Goal: Information Seeking & Learning: Learn about a topic

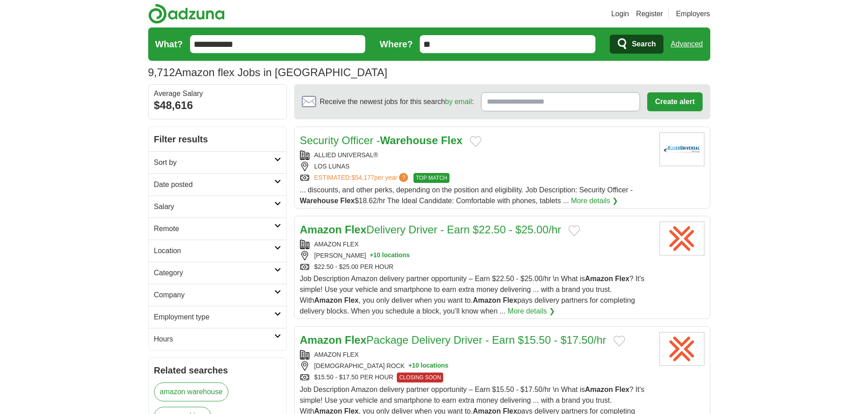
drag, startPoint x: 0, startPoint y: 0, endPoint x: 685, endPoint y: 39, distance: 685.7
click at [685, 39] on link "Advanced" at bounding box center [687, 44] width 32 height 18
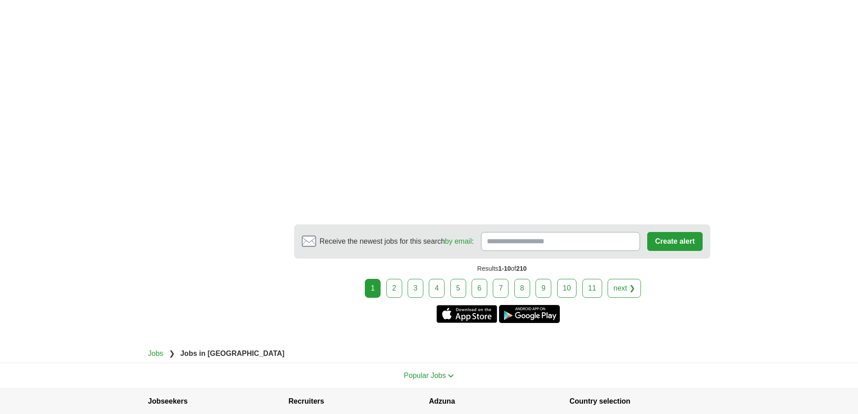
scroll to position [1756, 0]
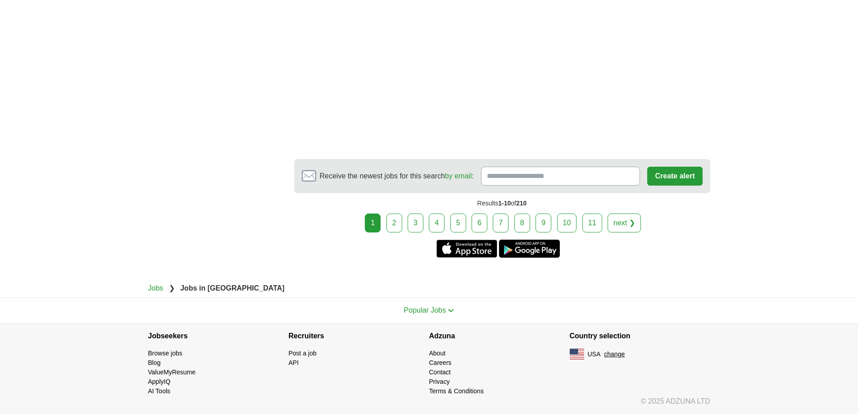
click at [400, 220] on link "2" at bounding box center [394, 222] width 16 height 19
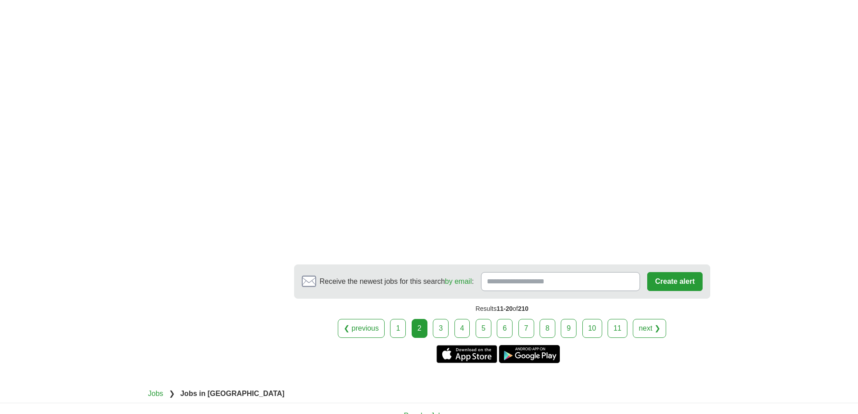
scroll to position [1711, 0]
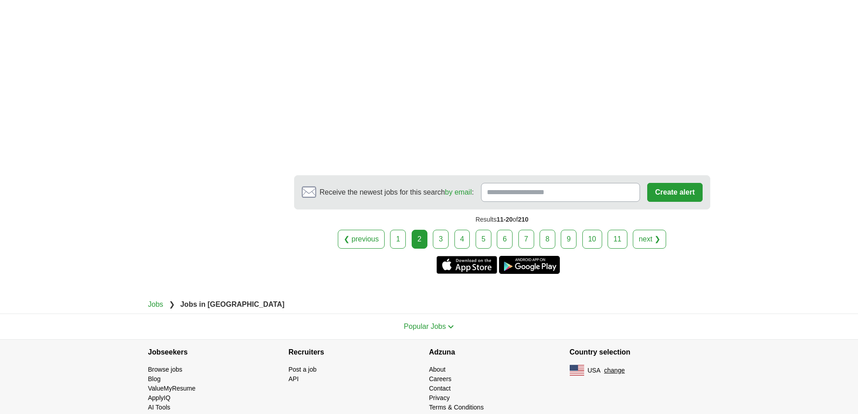
click at [439, 230] on link "3" at bounding box center [441, 239] width 16 height 19
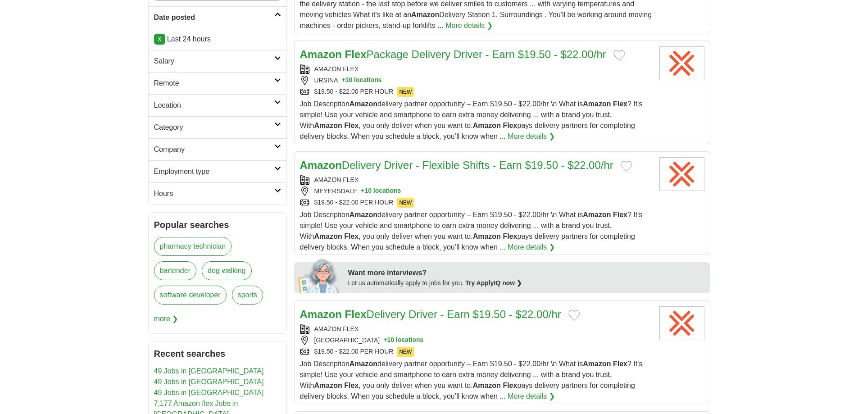
scroll to position [135, 0]
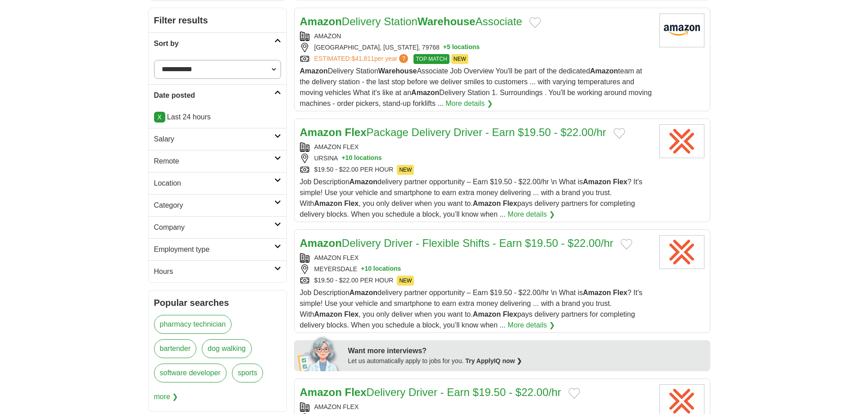
click at [357, 157] on button "+ 10 locations" at bounding box center [361, 158] width 40 height 9
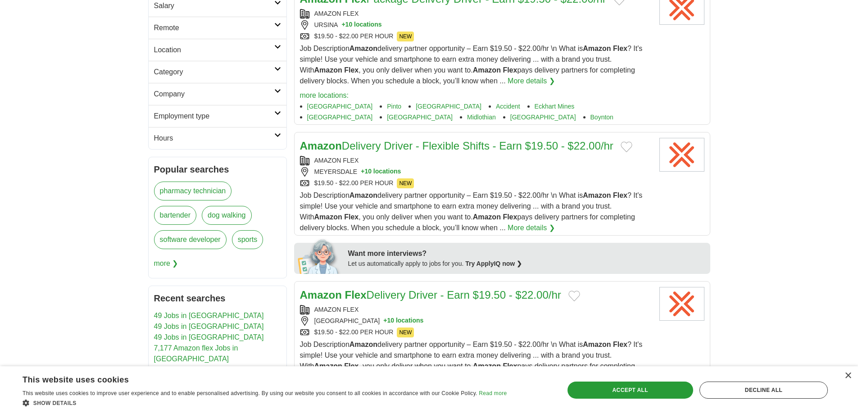
scroll to position [270, 0]
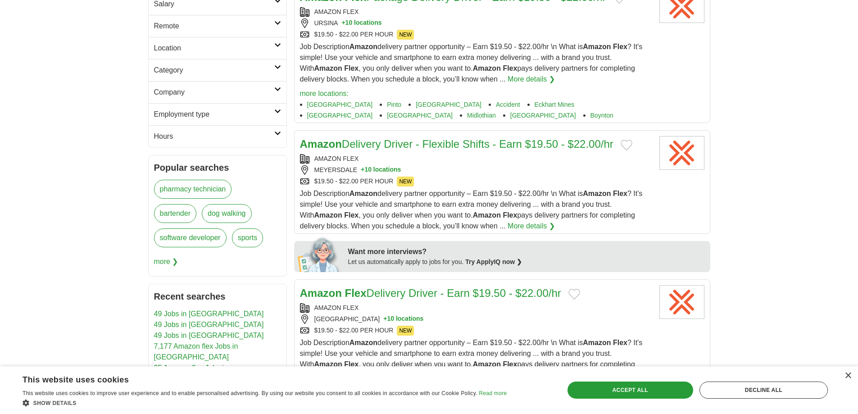
click at [381, 166] on button "+ 10 locations" at bounding box center [381, 169] width 40 height 9
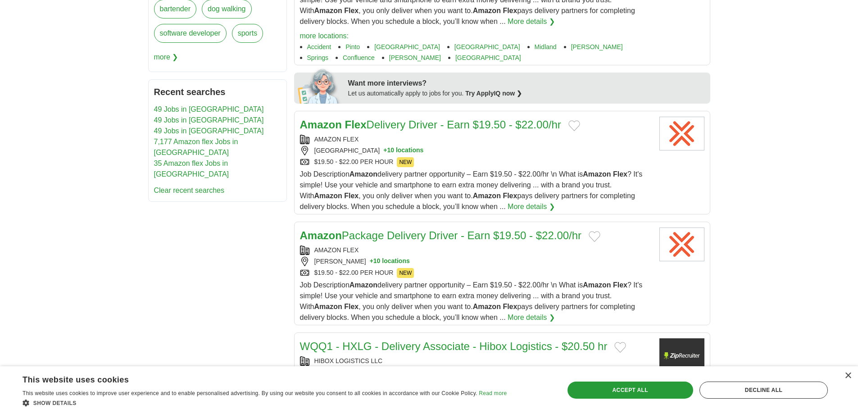
scroll to position [495, 0]
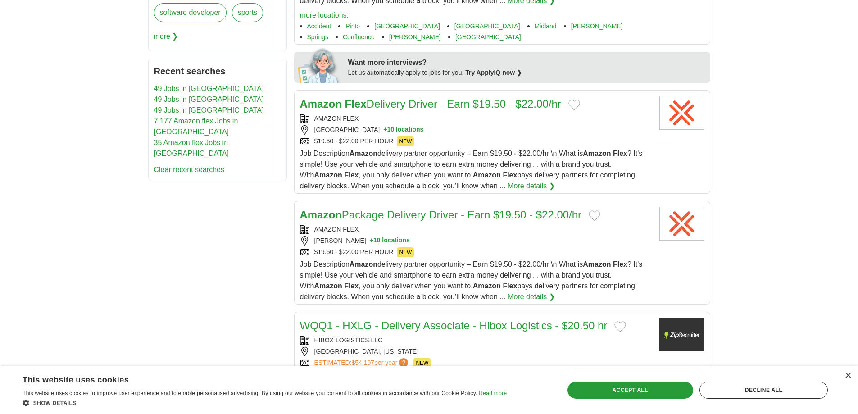
click at [383, 131] on button "+ 10 locations" at bounding box center [403, 129] width 40 height 9
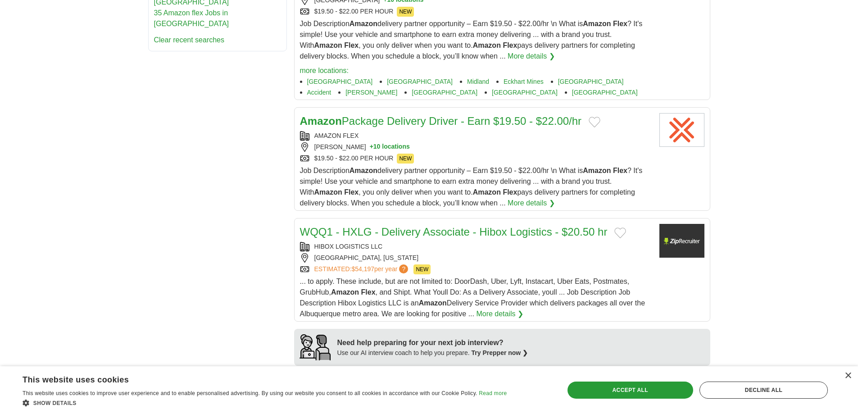
scroll to position [631, 0]
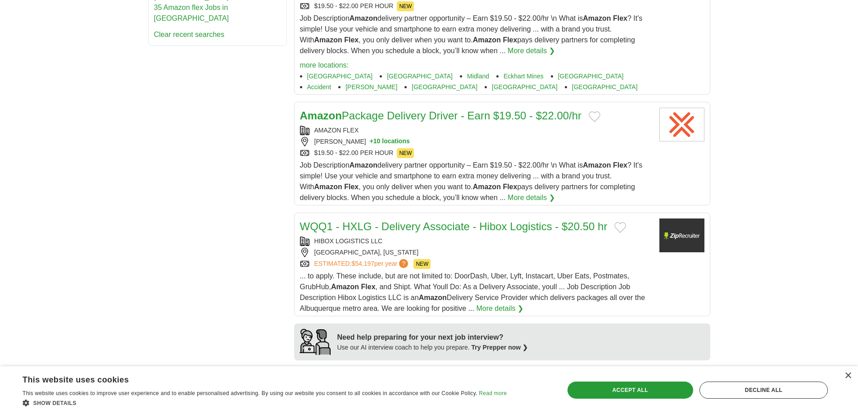
click at [373, 143] on button "+ 10 locations" at bounding box center [390, 141] width 40 height 9
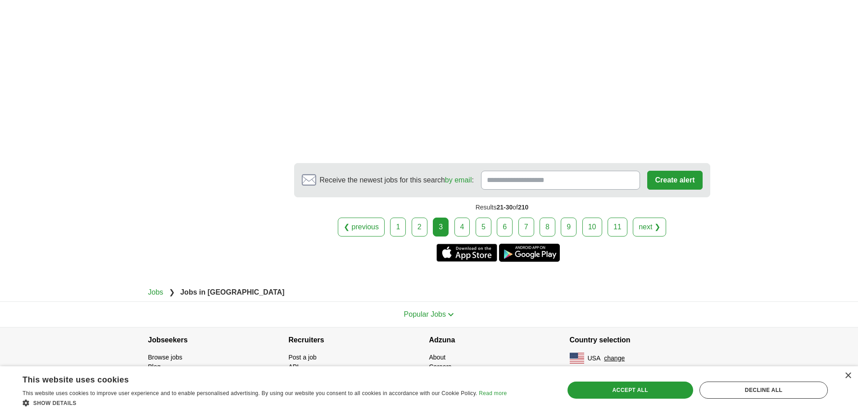
scroll to position [1904, 0]
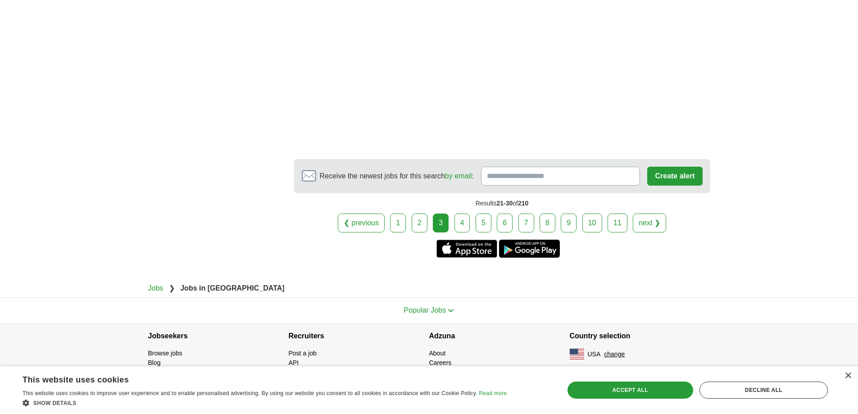
click at [464, 218] on link "4" at bounding box center [462, 222] width 16 height 19
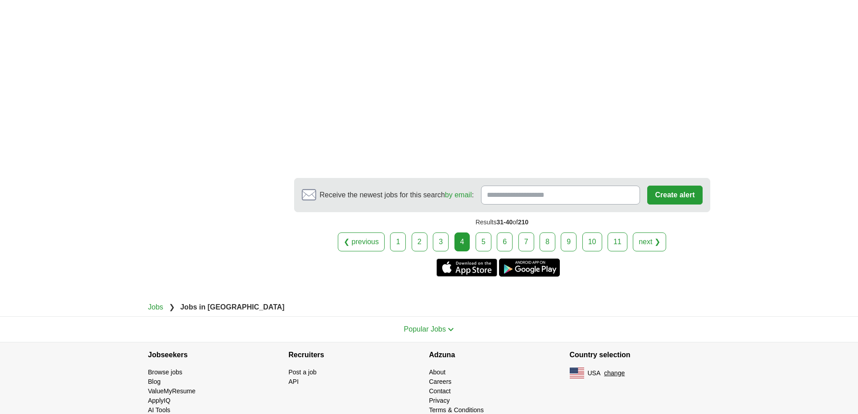
scroll to position [1724, 0]
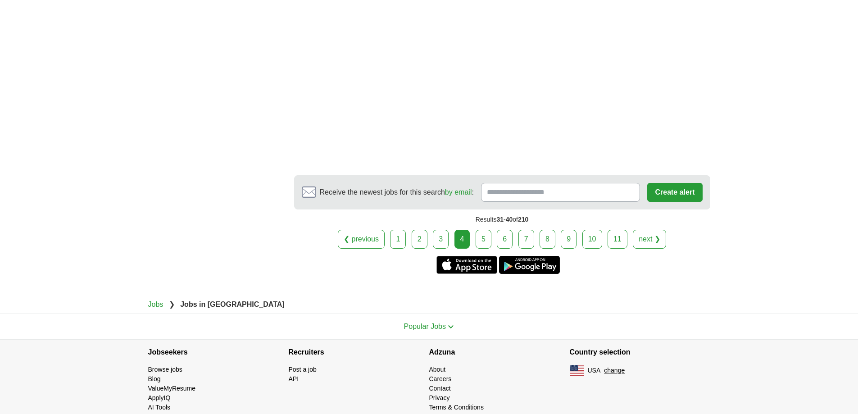
click at [483, 230] on link "5" at bounding box center [484, 239] width 16 height 19
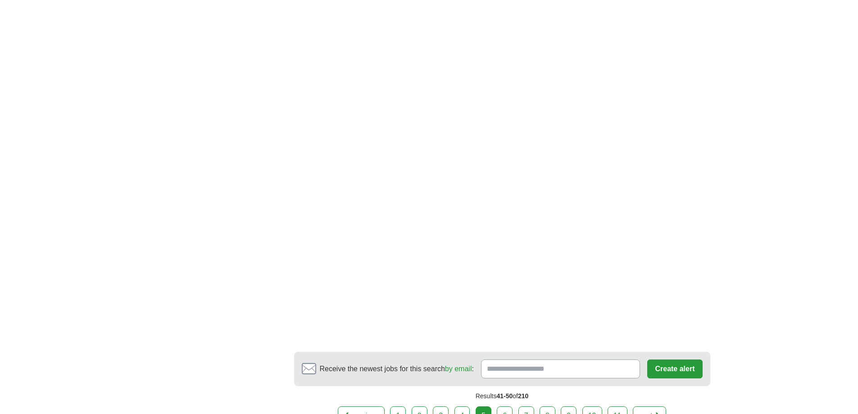
scroll to position [1731, 0]
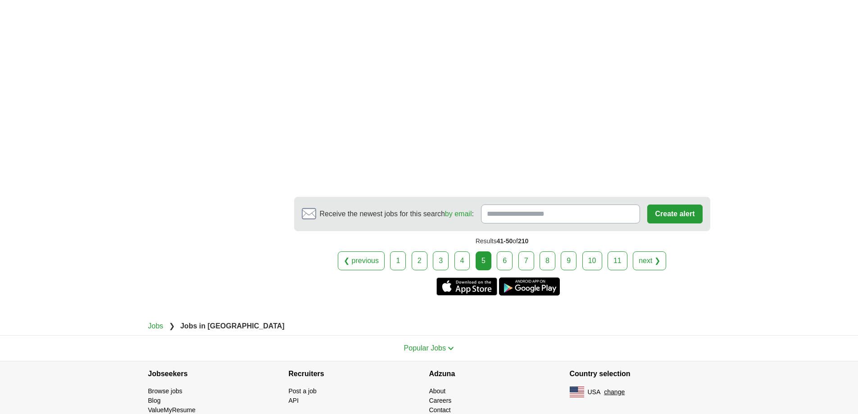
click at [502, 251] on link "6" at bounding box center [505, 260] width 16 height 19
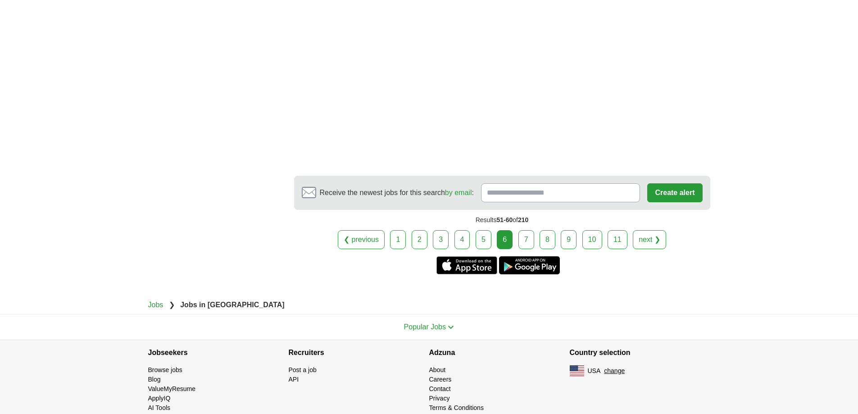
scroll to position [1584, 0]
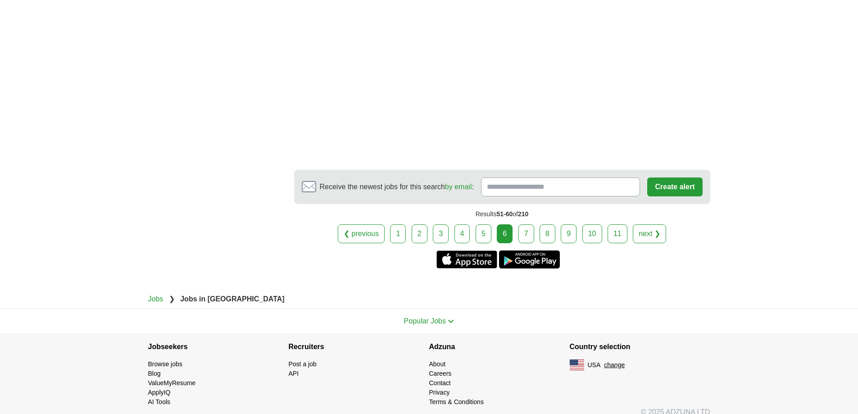
click at [525, 224] on link "7" at bounding box center [526, 233] width 16 height 19
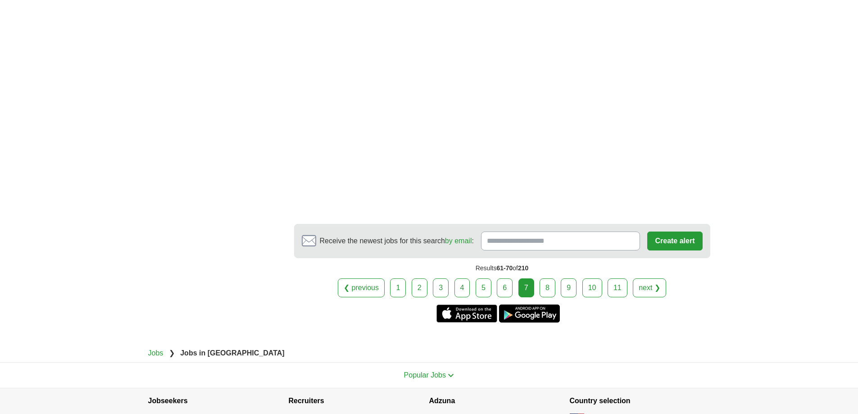
scroll to position [1640, 0]
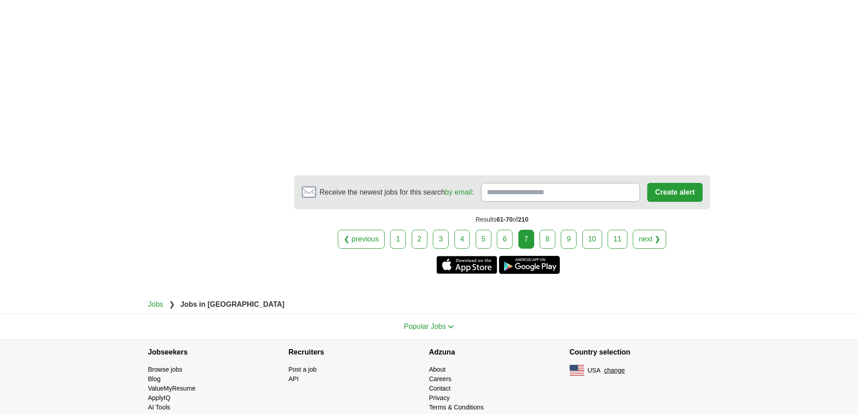
click at [544, 230] on link "8" at bounding box center [548, 239] width 16 height 19
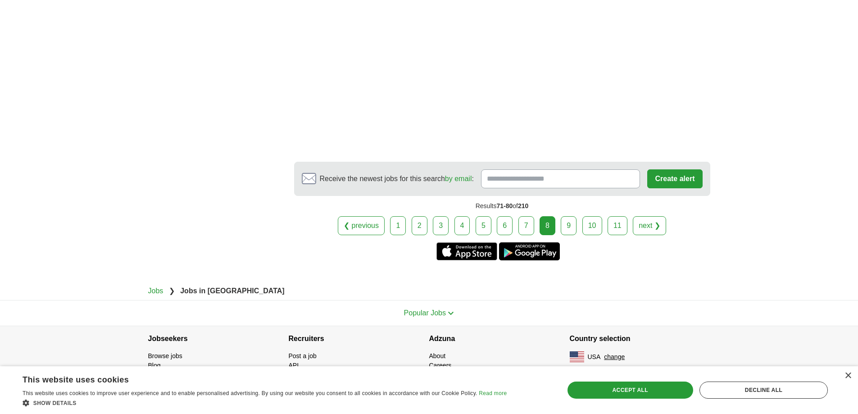
scroll to position [1725, 0]
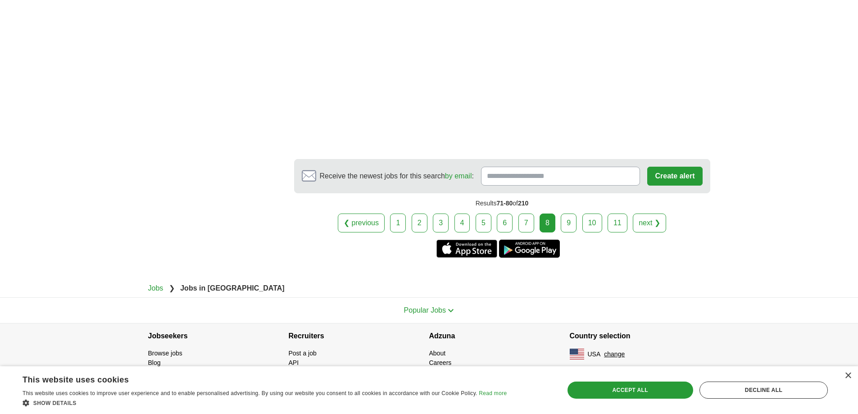
click at [570, 219] on link "9" at bounding box center [569, 222] width 16 height 19
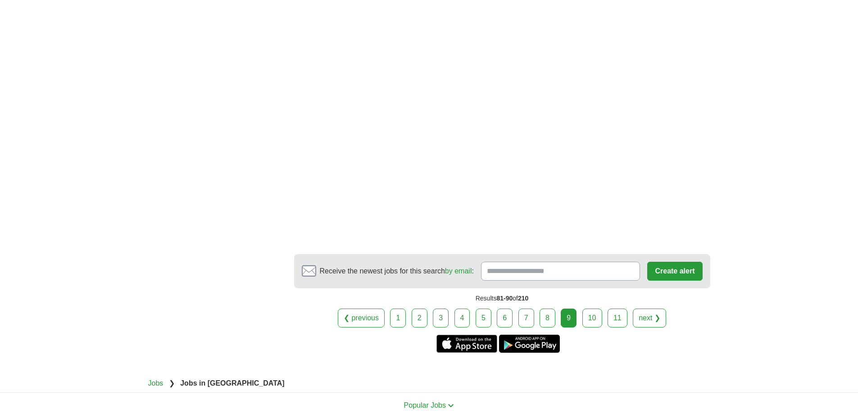
scroll to position [1700, 0]
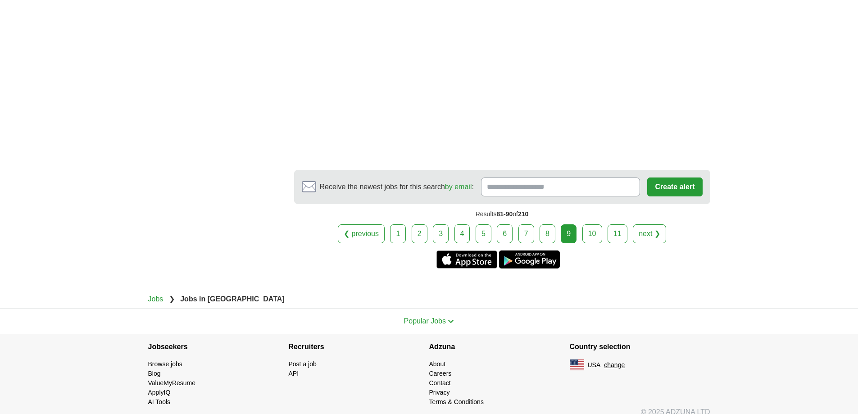
click at [617, 227] on link "11" at bounding box center [618, 233] width 20 height 19
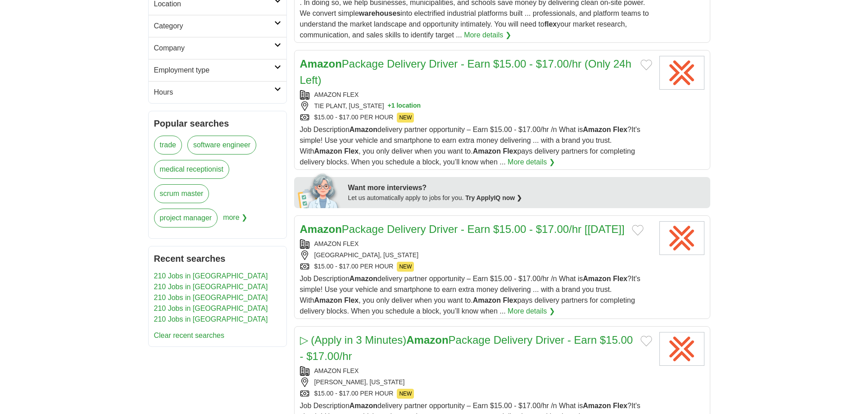
scroll to position [315, 0]
click at [401, 104] on button "+ 1 location" at bounding box center [404, 104] width 33 height 9
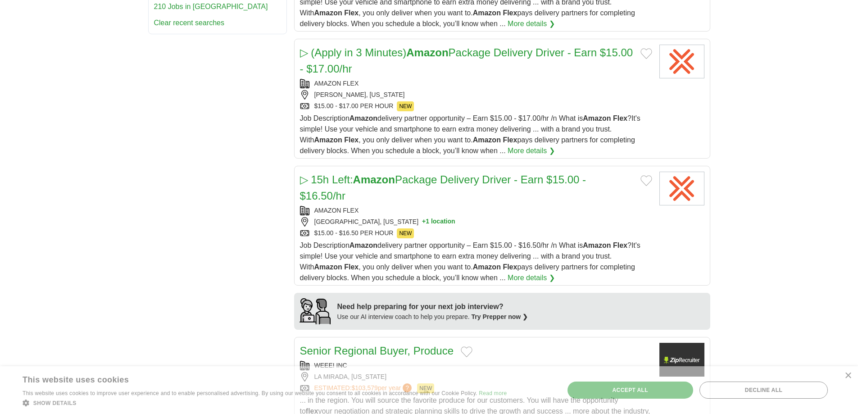
scroll to position [721, 0]
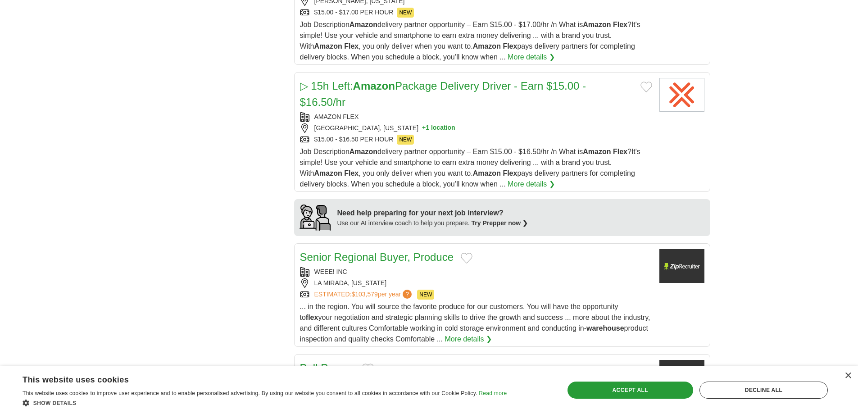
click at [422, 133] on button "+ 1 location" at bounding box center [438, 127] width 33 height 9
